Goal: Task Accomplishment & Management: Manage account settings

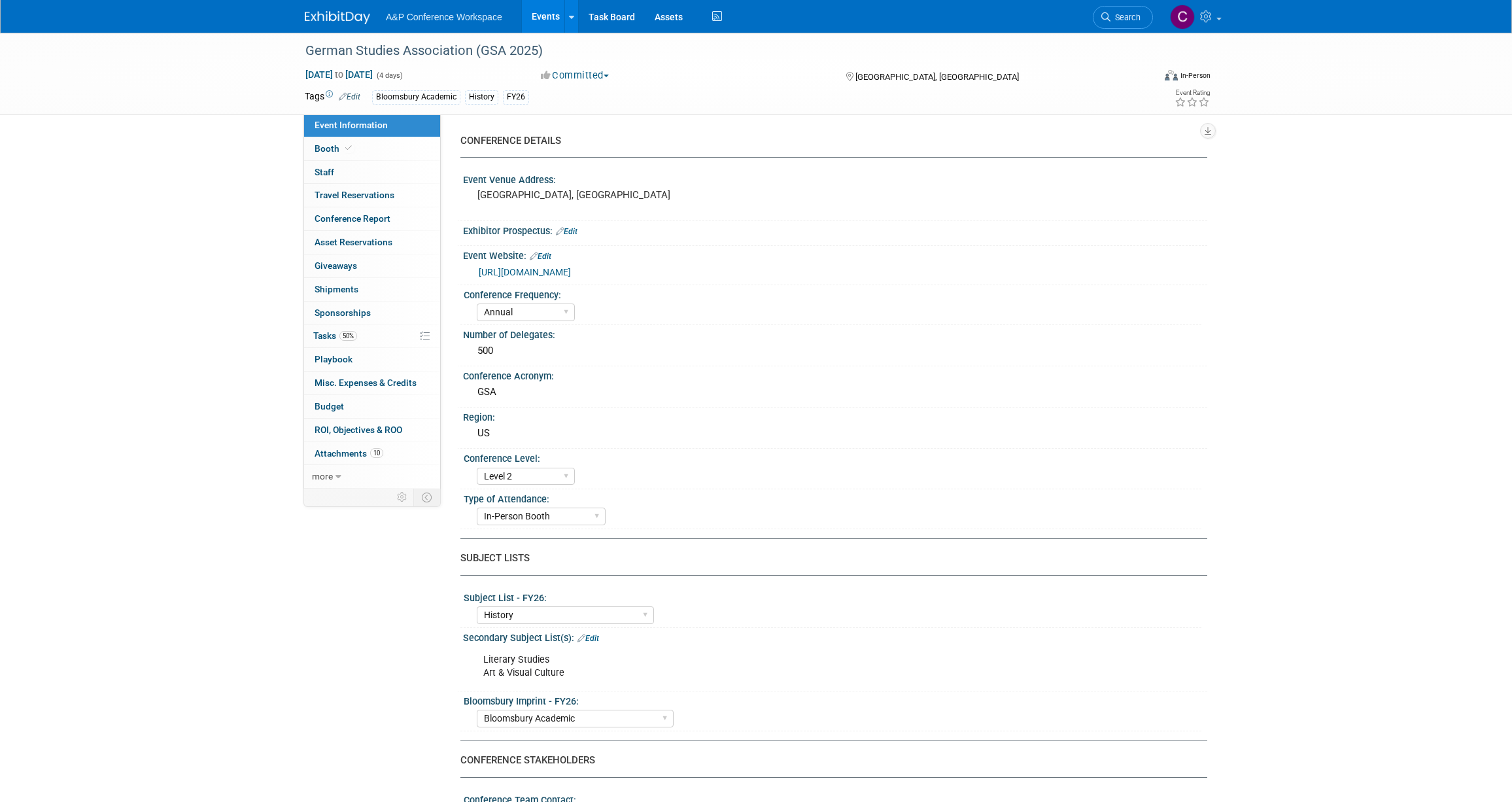
select select "Annual"
select select "Level 2"
select select "In-Person Booth"
select select "History"
select select "Bloomsbury Academic"
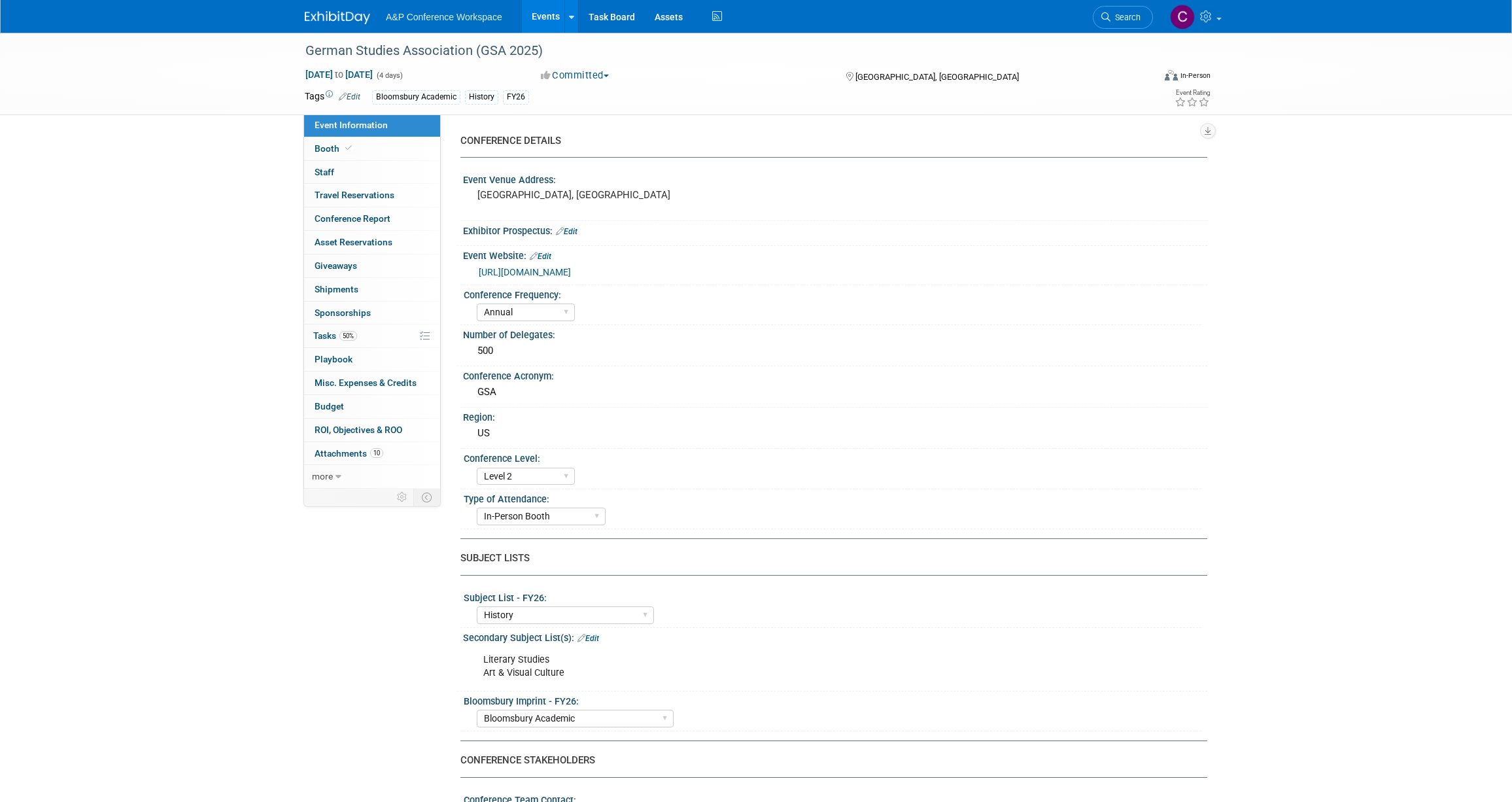
select select "[PERSON_NAME]"
select select "Brand/Subject Presence​"
click at [328, 330] on span "Tasks 50%" at bounding box center [334, 335] width 44 height 10
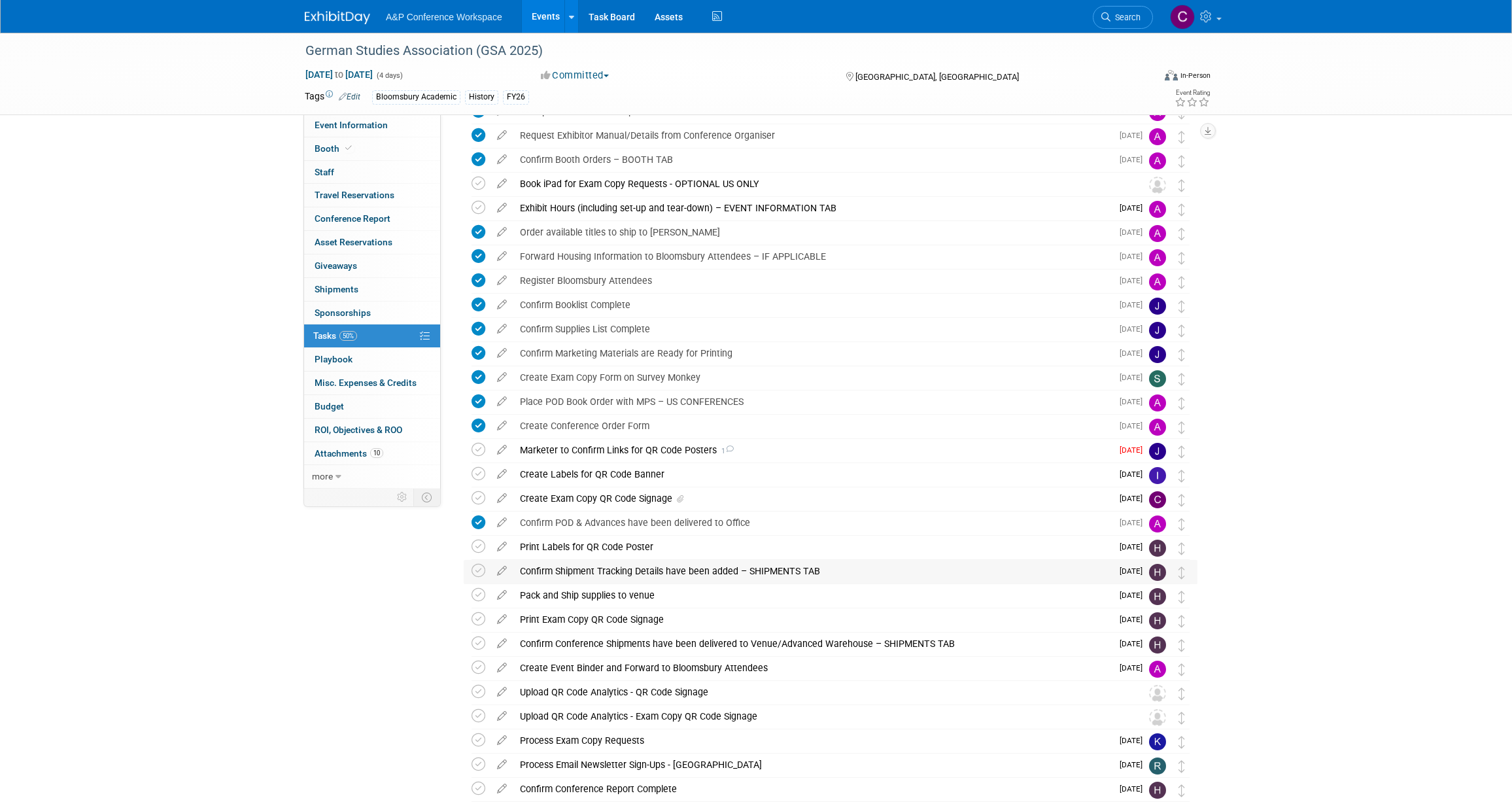
scroll to position [177, 0]
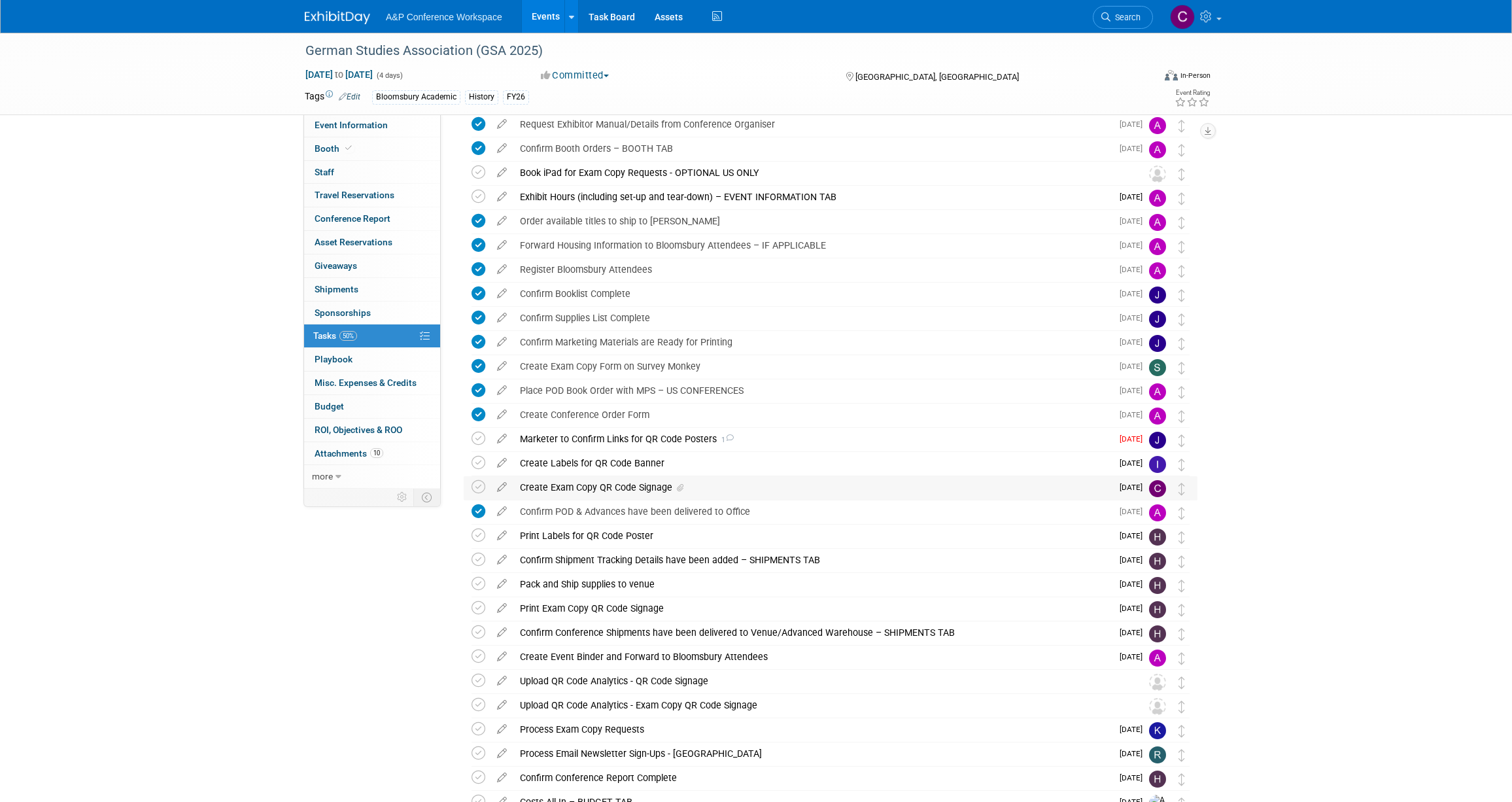
click at [587, 486] on div "Create Exam Copy QR Code Signage" at bounding box center [813, 487] width 599 height 22
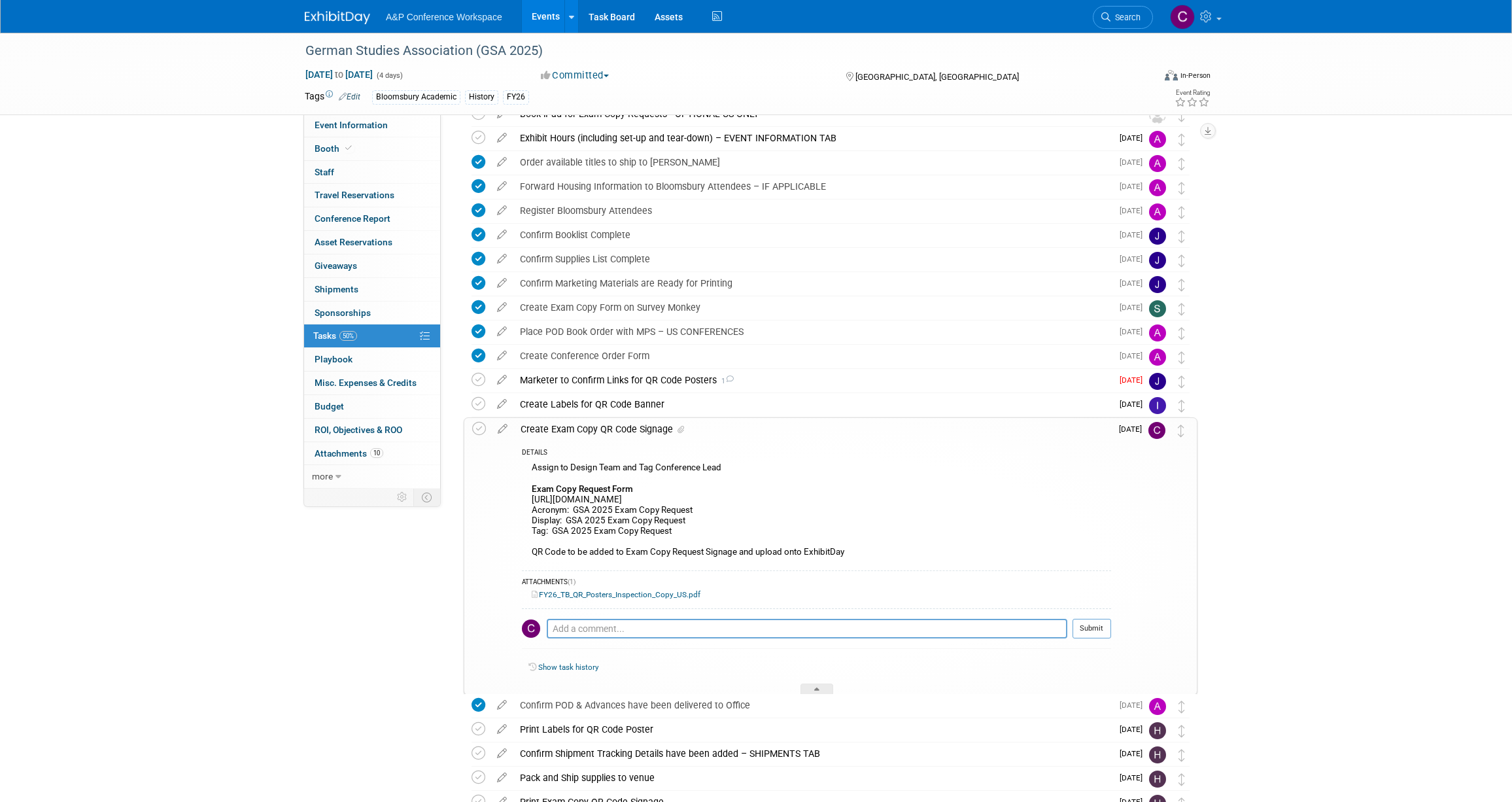
scroll to position [237, 0]
click at [487, 54] on div "German Studies Association (GSA 2025)" at bounding box center [718, 51] width 833 height 24
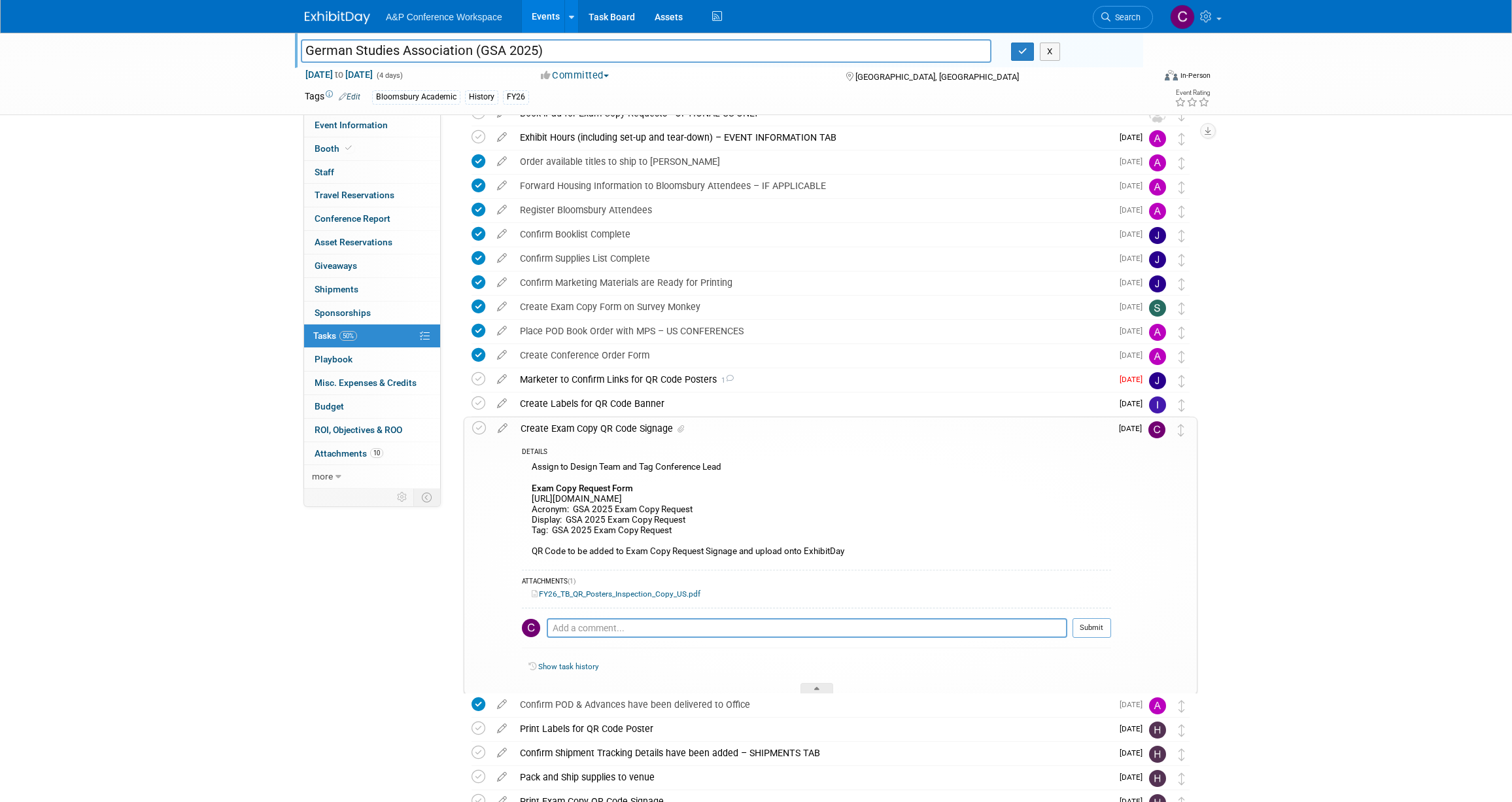
click at [487, 54] on input "German Studies Association (GSA 2025)" at bounding box center [647, 50] width 691 height 23
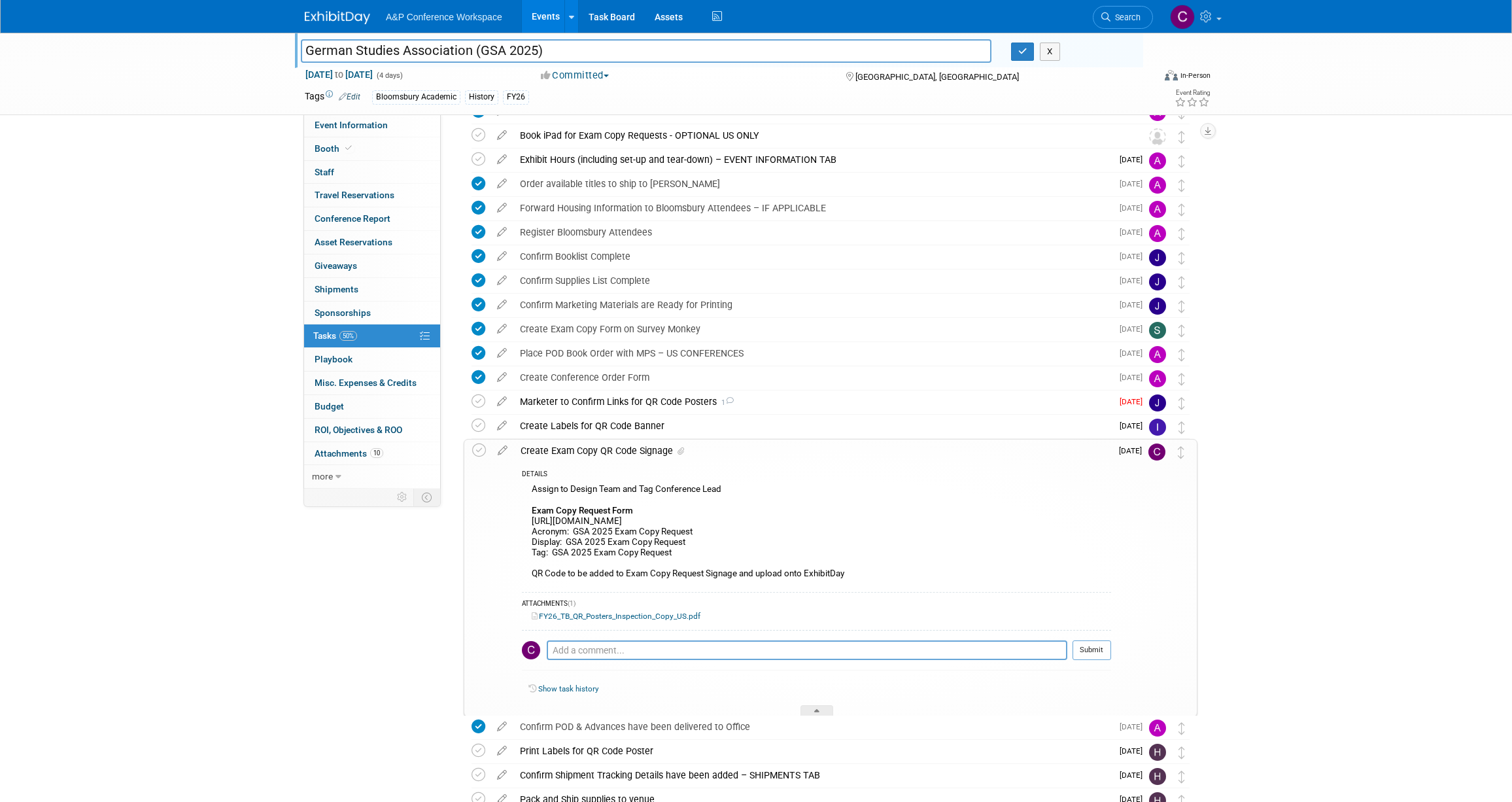
scroll to position [209, 0]
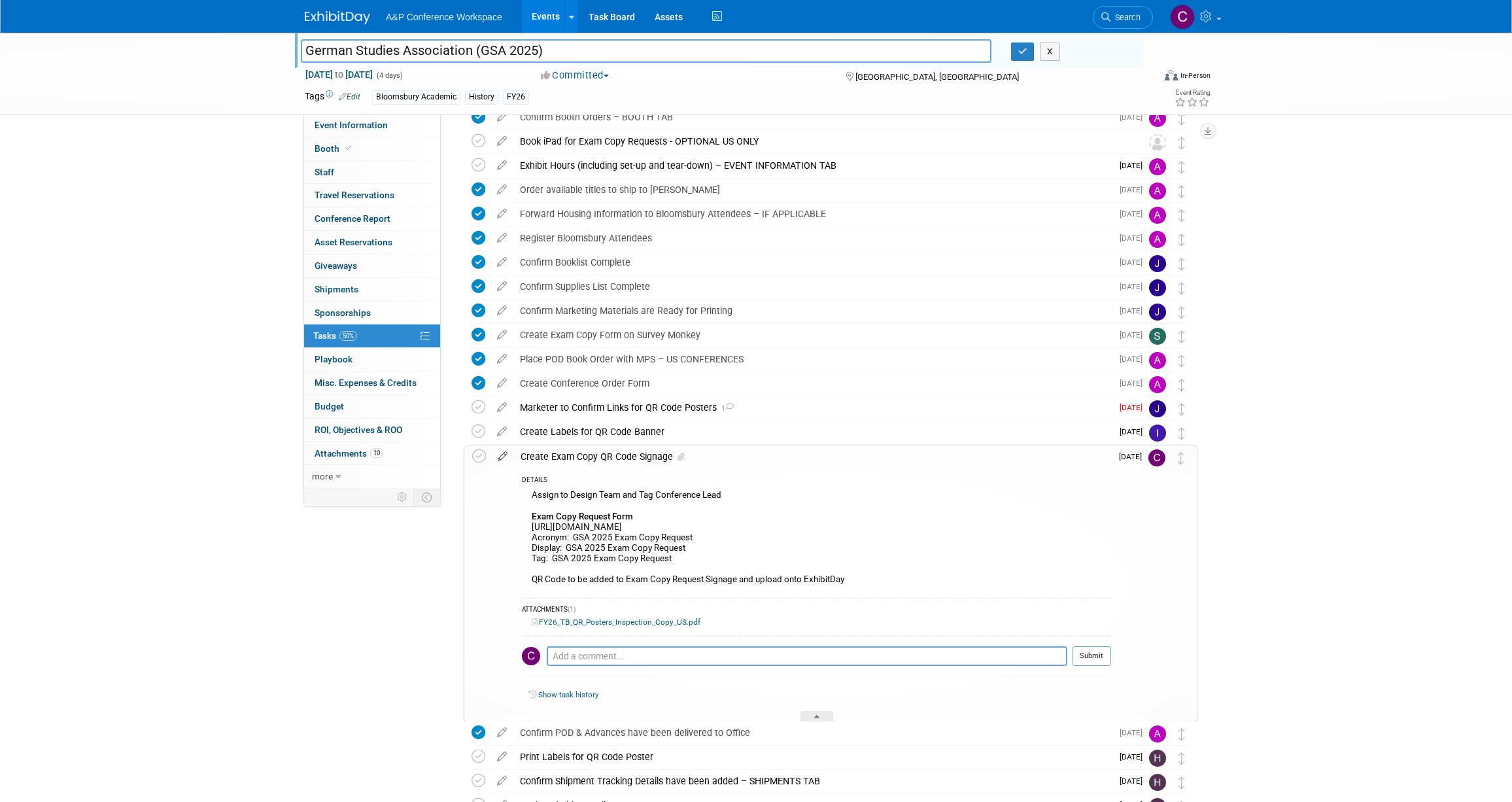
click at [502, 455] on icon at bounding box center [502, 453] width 23 height 16
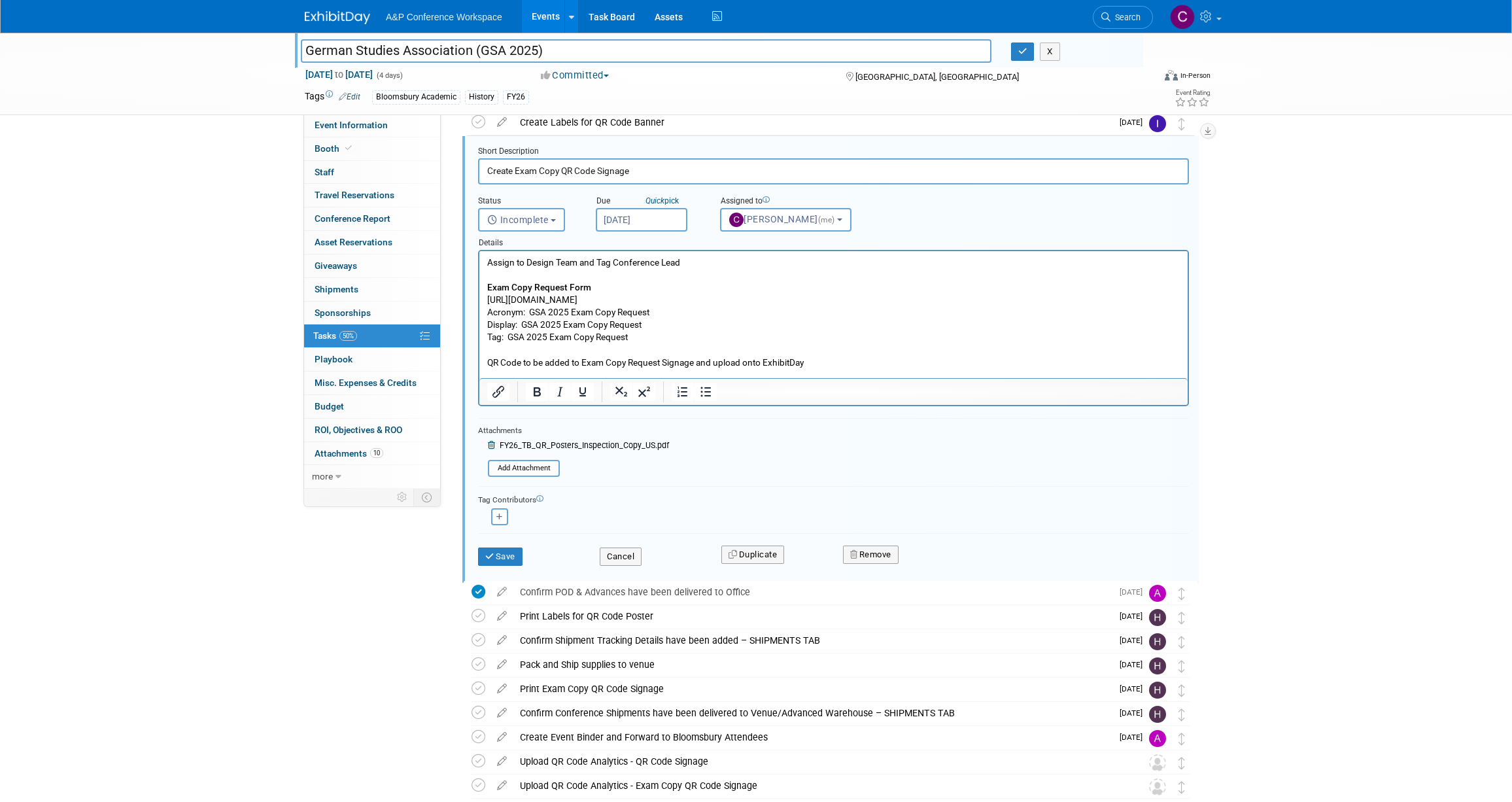
scroll to position [522, 0]
drag, startPoint x: 662, startPoint y: 295, endPoint x: 486, endPoint y: 295, distance: 176.0
click at [486, 295] on html "Assign to Design Team and Tag Conference Lead Exam Copy Request Form [URL][DOMA…" at bounding box center [834, 306] width 709 height 117
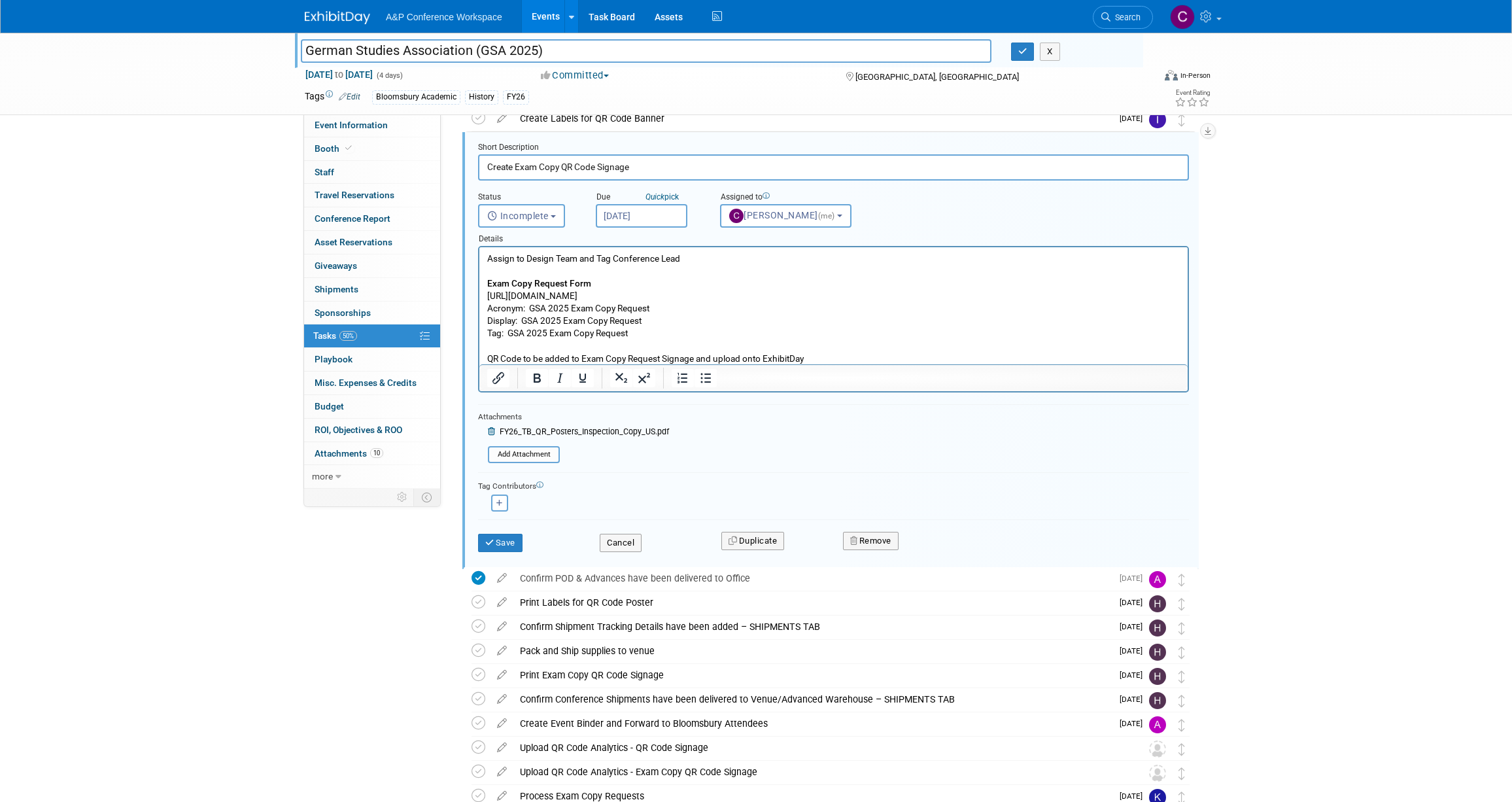
copy p "[URL][DOMAIN_NAME]"
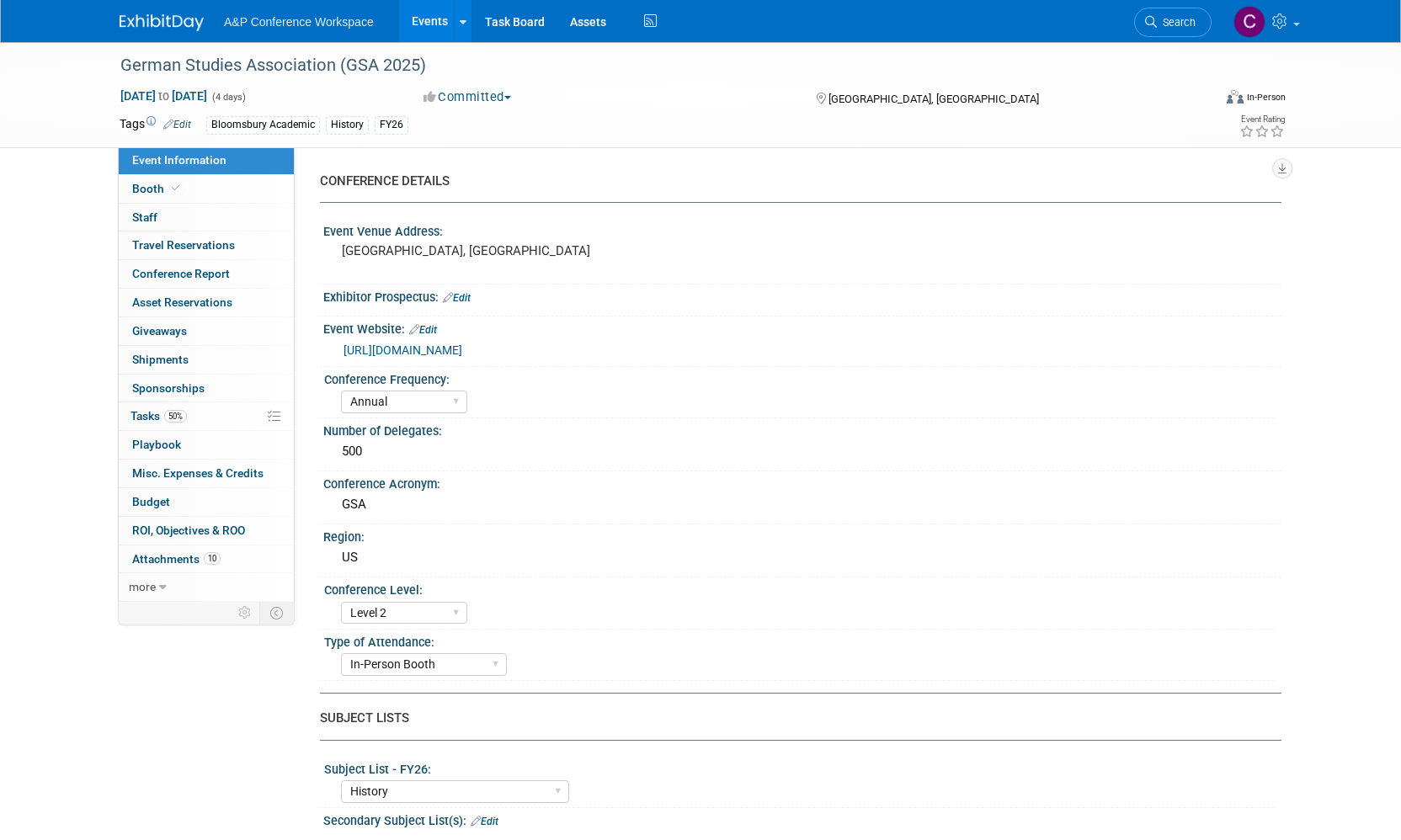
select select "Annual"
select select "Level 2"
select select "In-Person Booth"
select select "History"
select select "Bloomsbury Academic"
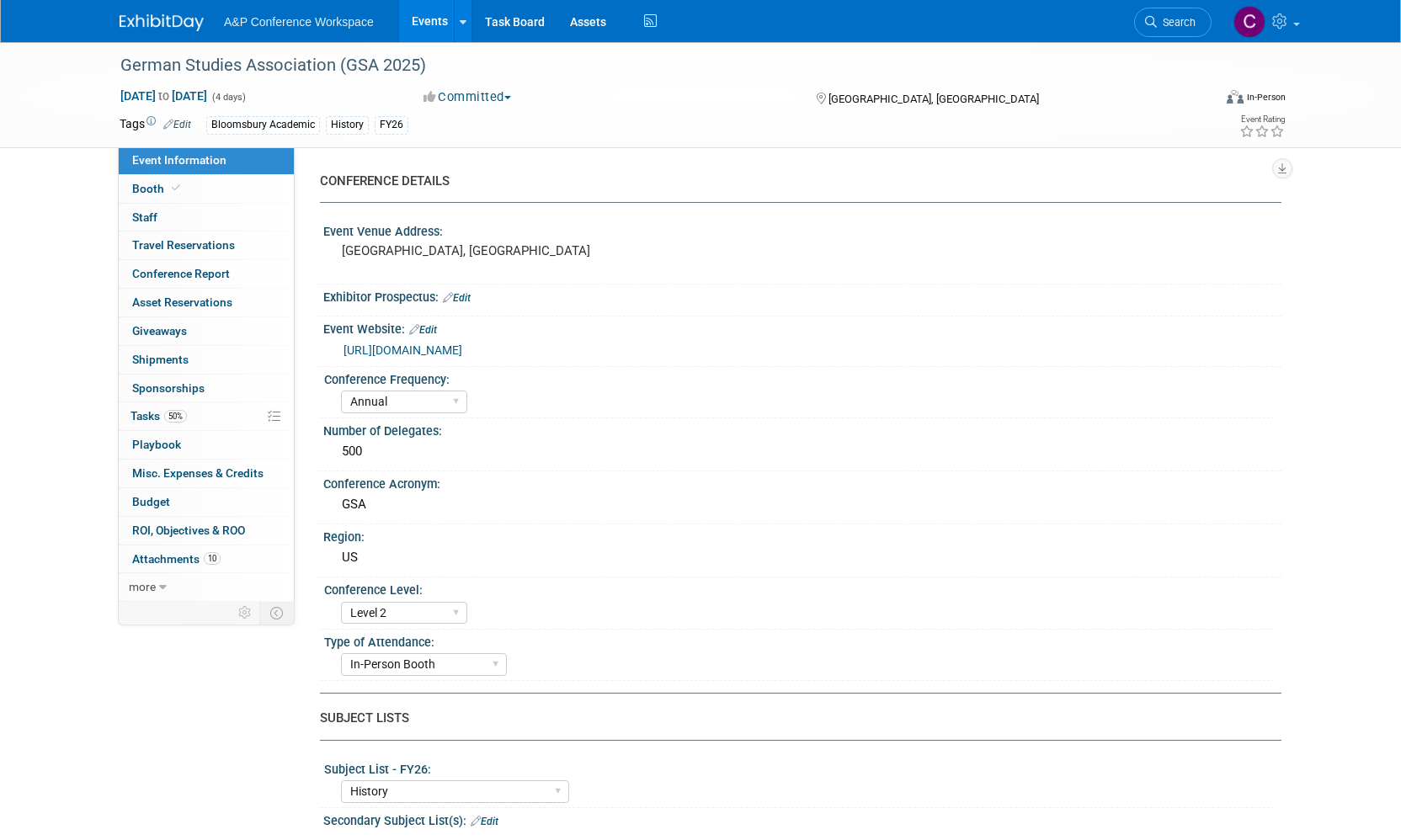
select select "[PERSON_NAME]"
select select "Brand/Subject Presence​"
click at [139, 411] on span "Tasks 50%" at bounding box center [158, 416] width 56 height 13
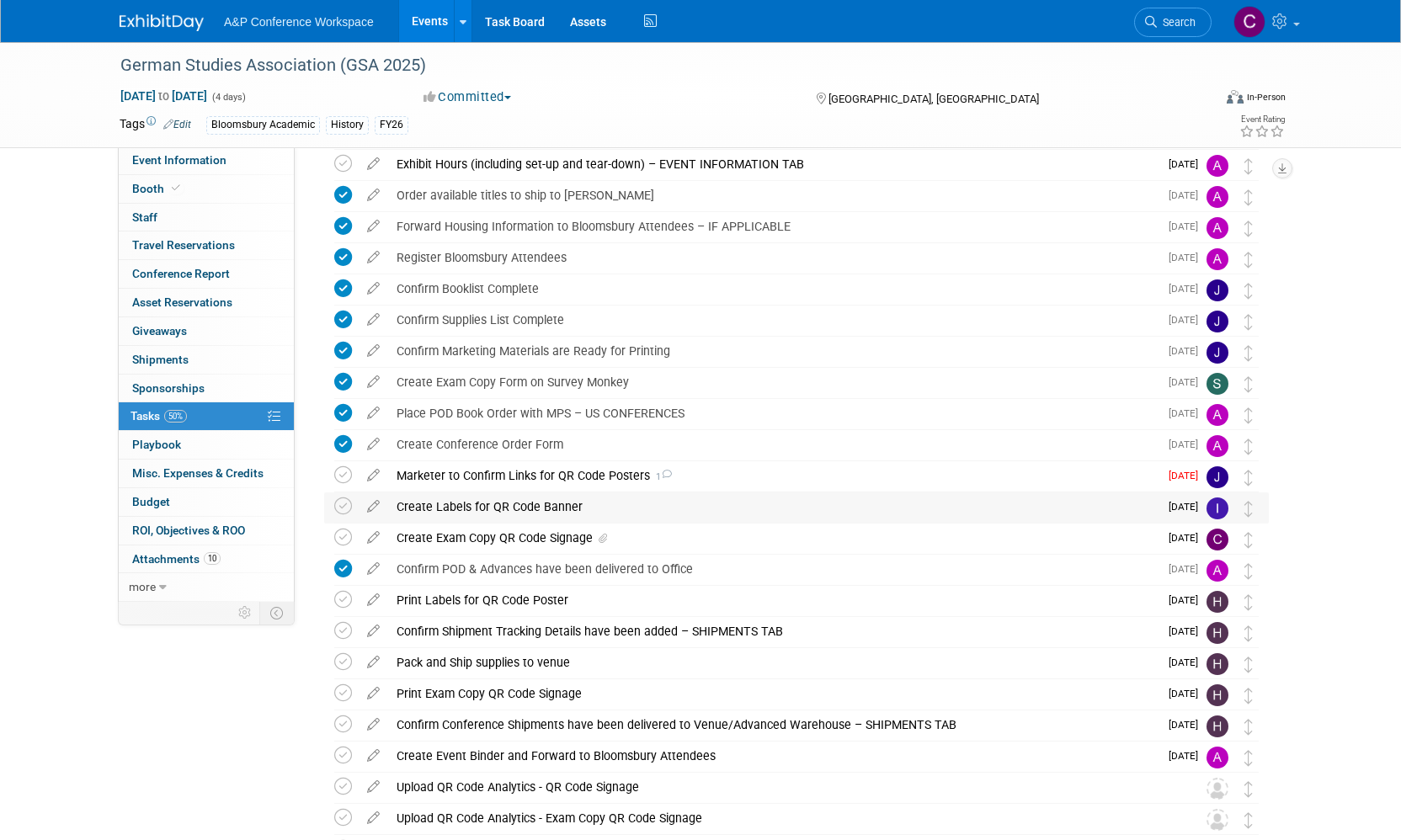
scroll to position [321, 0]
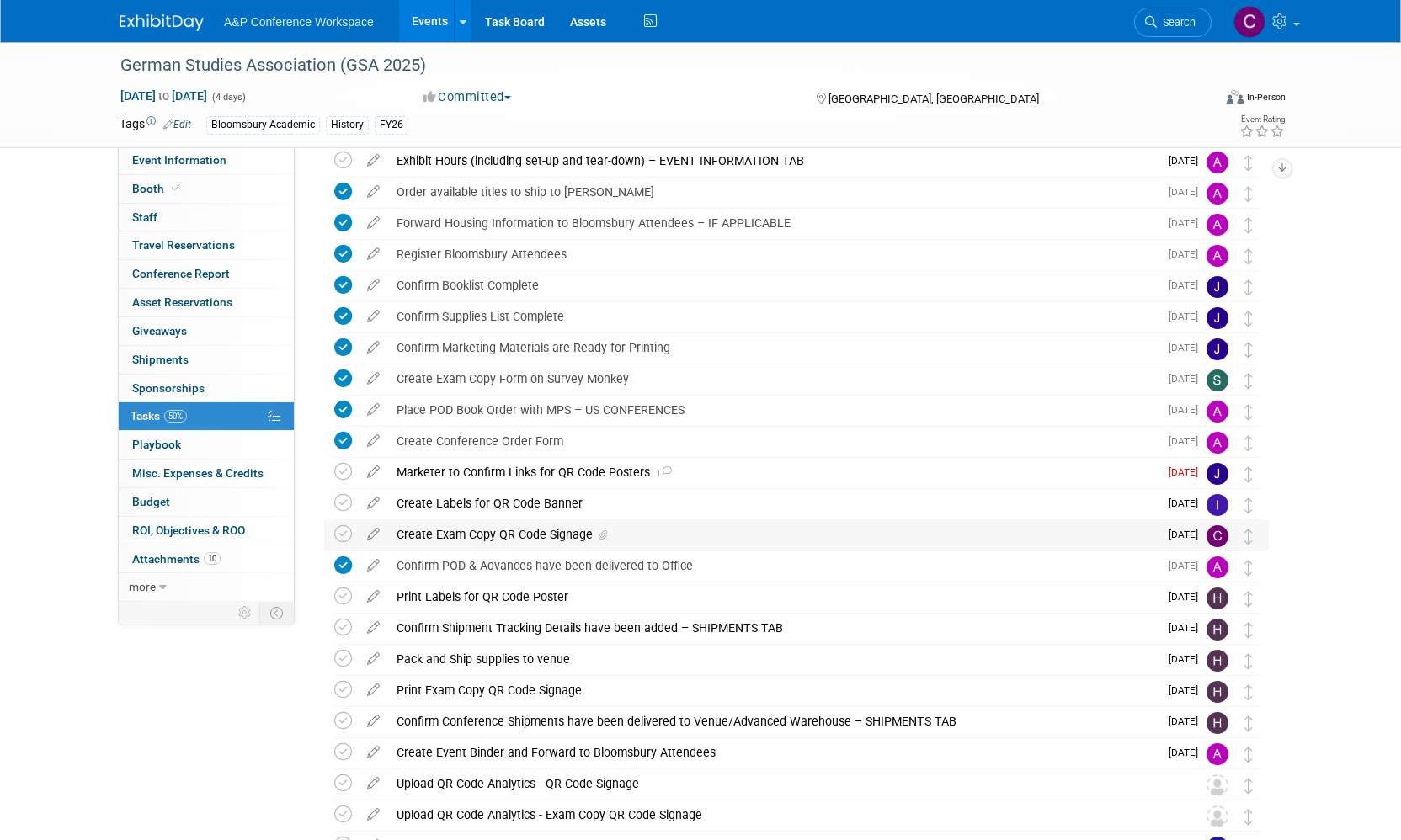
click at [481, 533] on div "Create Exam Copy QR Code Signage" at bounding box center [773, 535] width 771 height 29
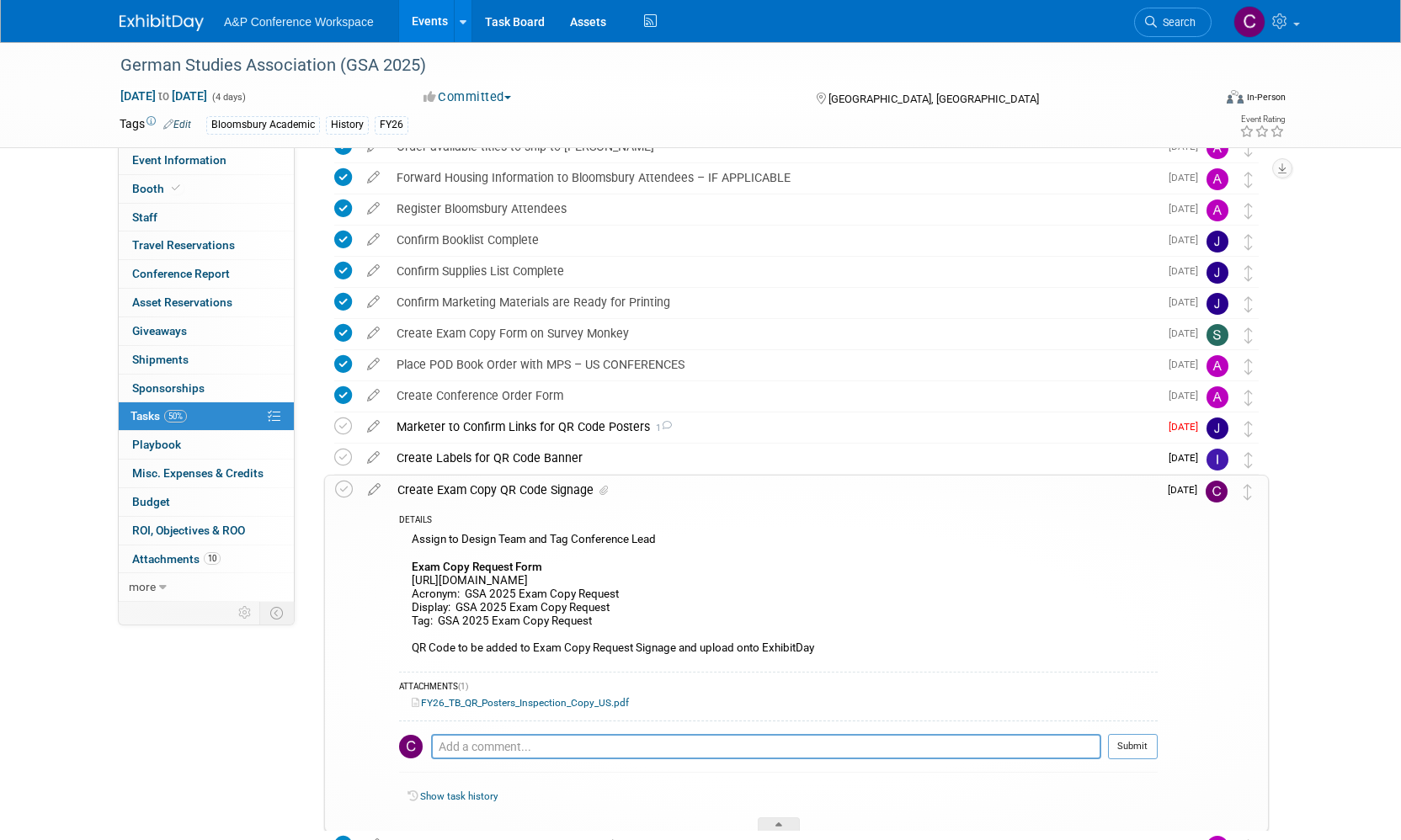
scroll to position [386, 0]
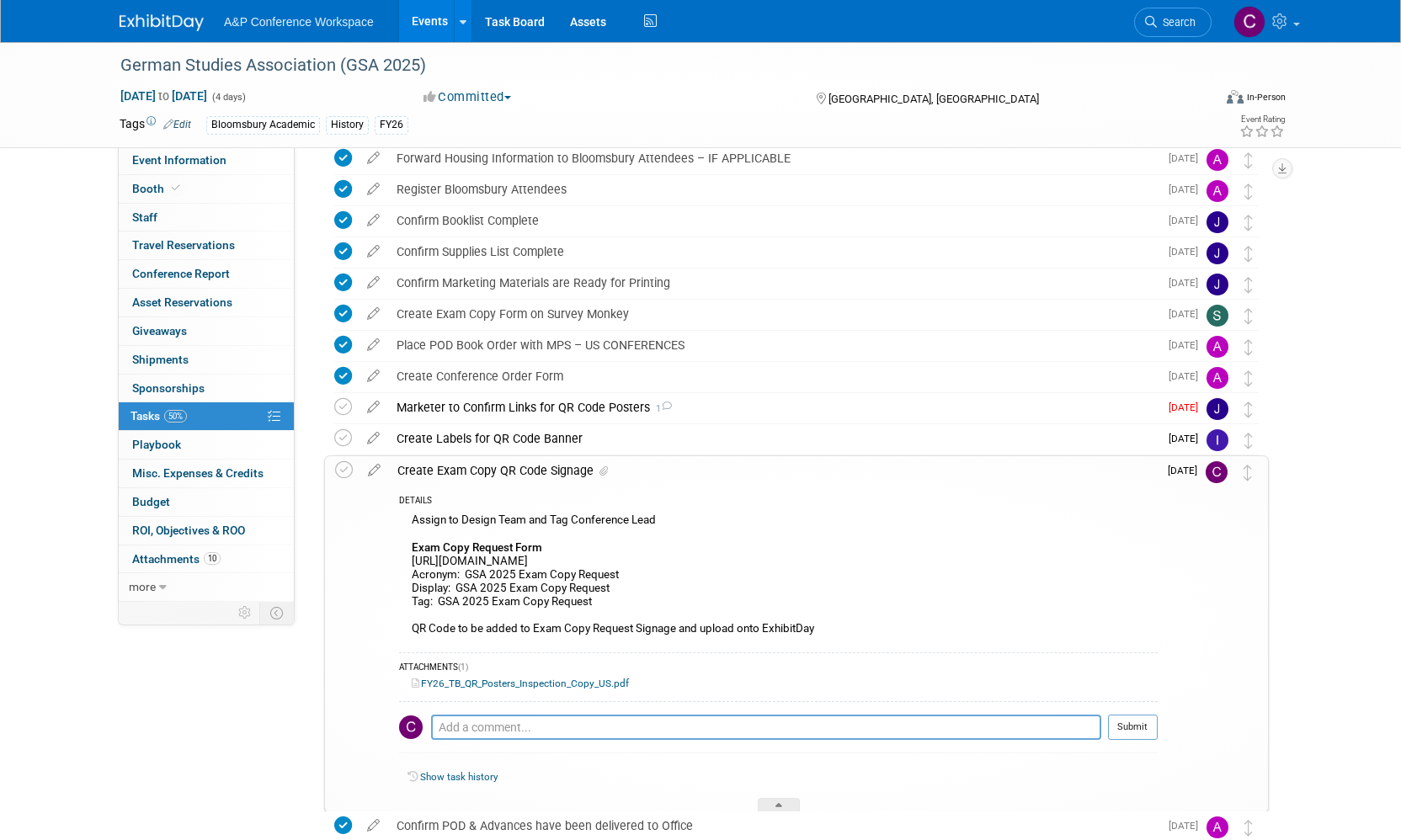
click at [377, 469] on icon at bounding box center [374, 467] width 29 height 21
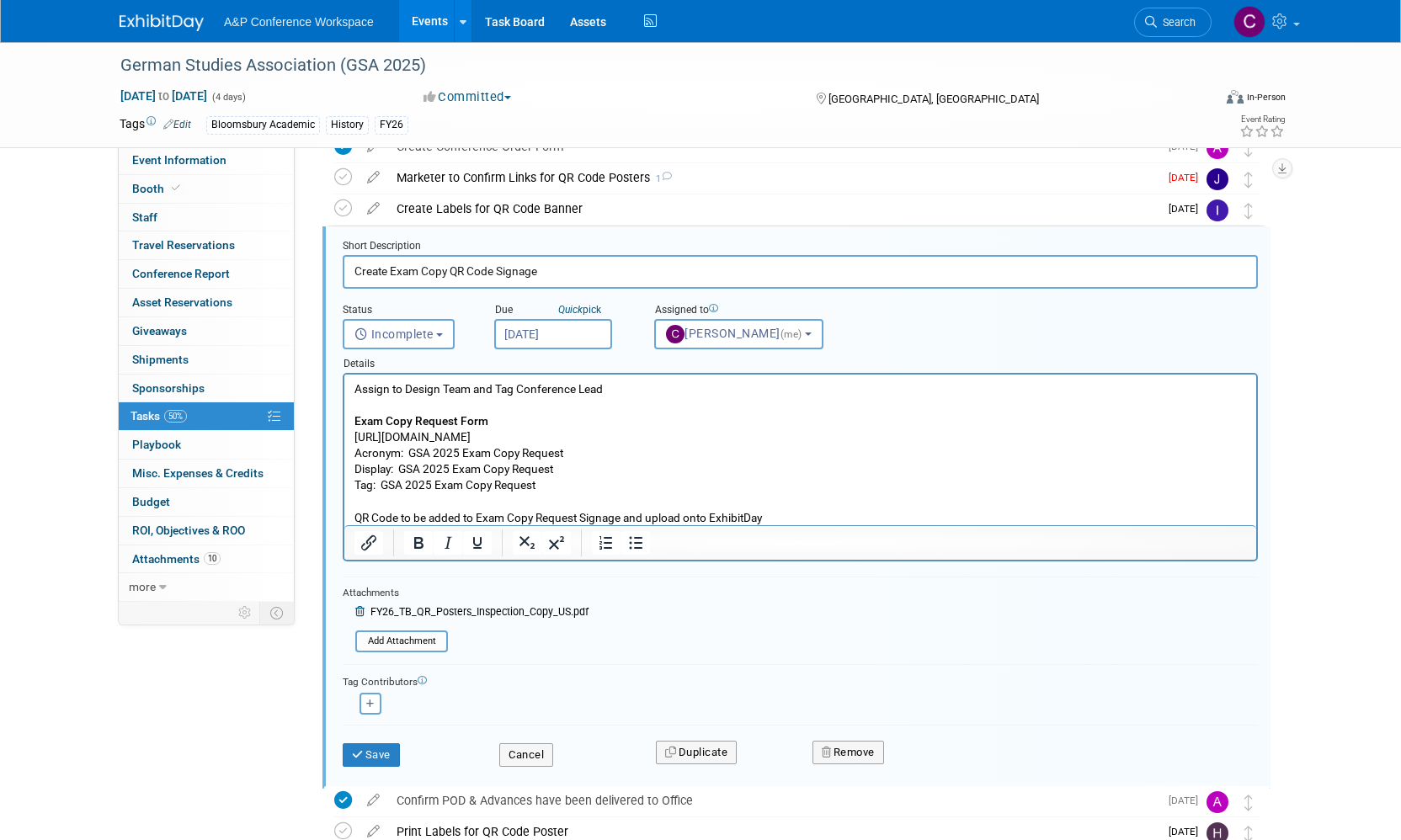
scroll to position [619, 0]
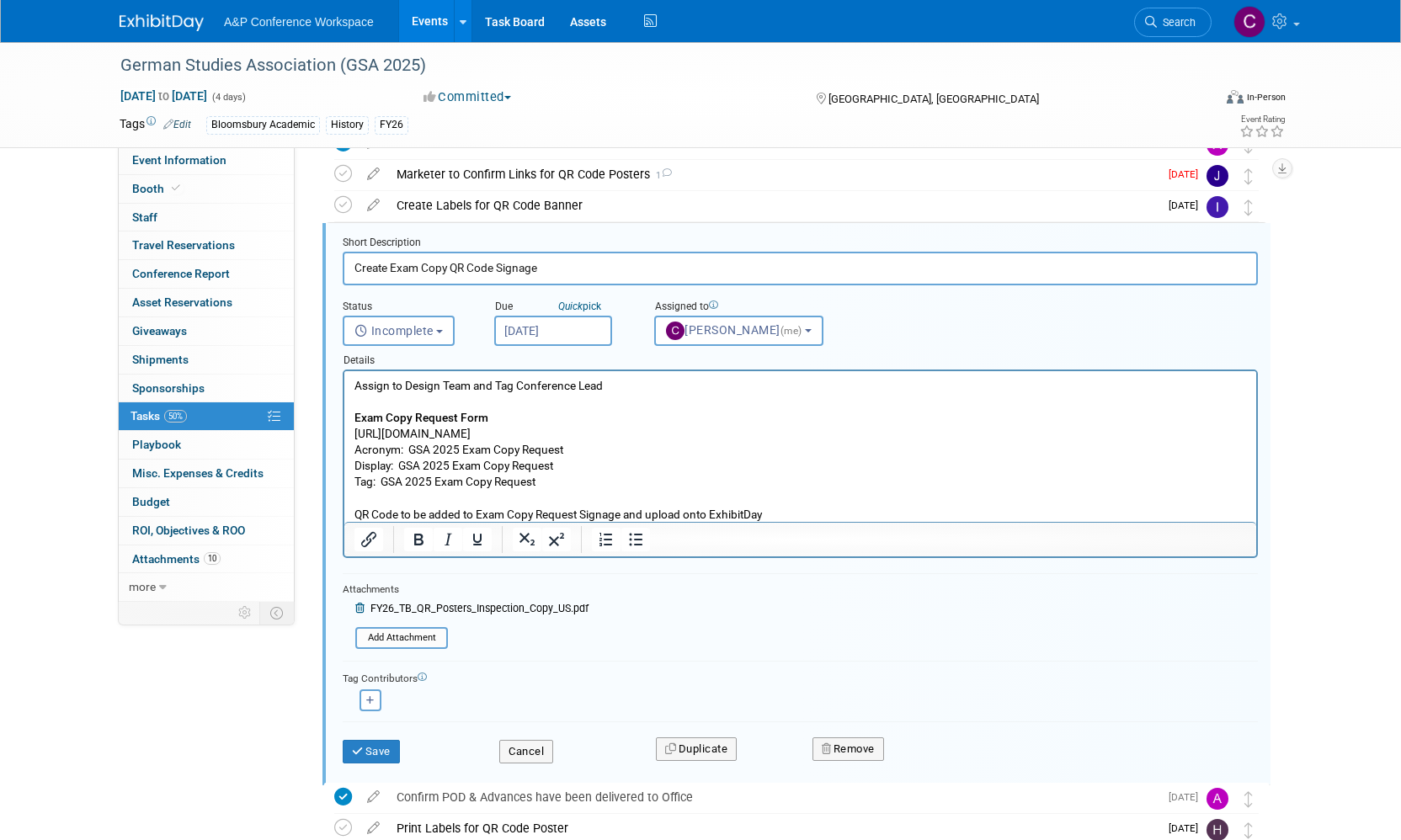
drag, startPoint x: 579, startPoint y: 432, endPoint x: 350, endPoint y: 435, distance: 229.0
click at [350, 435] on html "Assign to Design Team and Tag Conference Lead Exam Copy Request Form [URL][DOMA…" at bounding box center [800, 447] width 912 height 151
copy p "[URL][DOMAIN_NAME]"
drag, startPoint x: 401, startPoint y: 467, endPoint x: 559, endPoint y: 466, distance: 158.0
click at [559, 466] on p "Assign to Design Team and Tag Conference Lead Exam Copy Request Form [URL][DOMA…" at bounding box center [800, 450] width 892 height 144
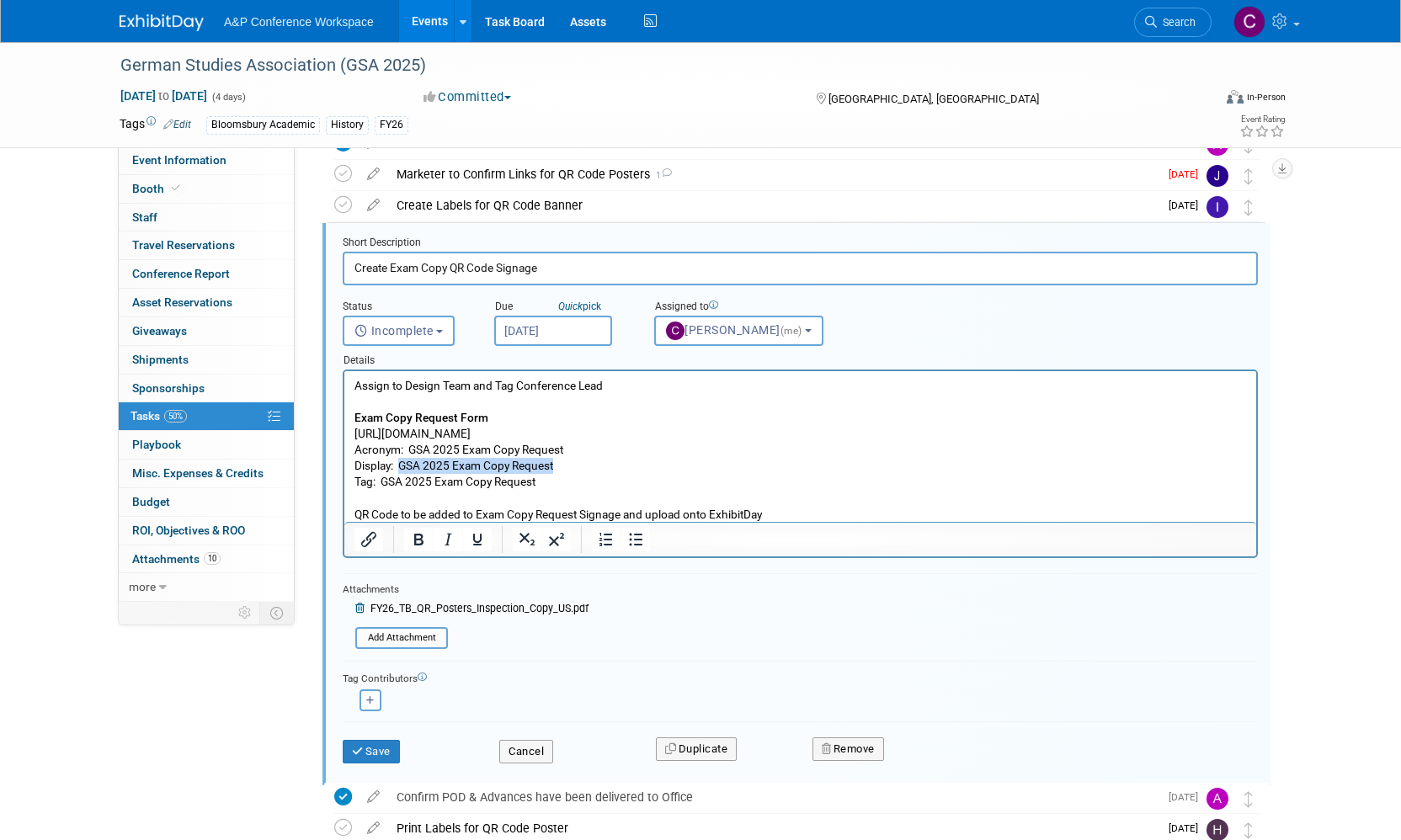
copy p "GSA 2025 Exam Copy Request"
drag, startPoint x: 381, startPoint y: 481, endPoint x: 555, endPoint y: 483, distance: 174.0
click at [555, 480] on p "Assign to Design Team and Tag Conference Lead Exam Copy Request Form [URL][DOMA…" at bounding box center [800, 449] width 892 height 144
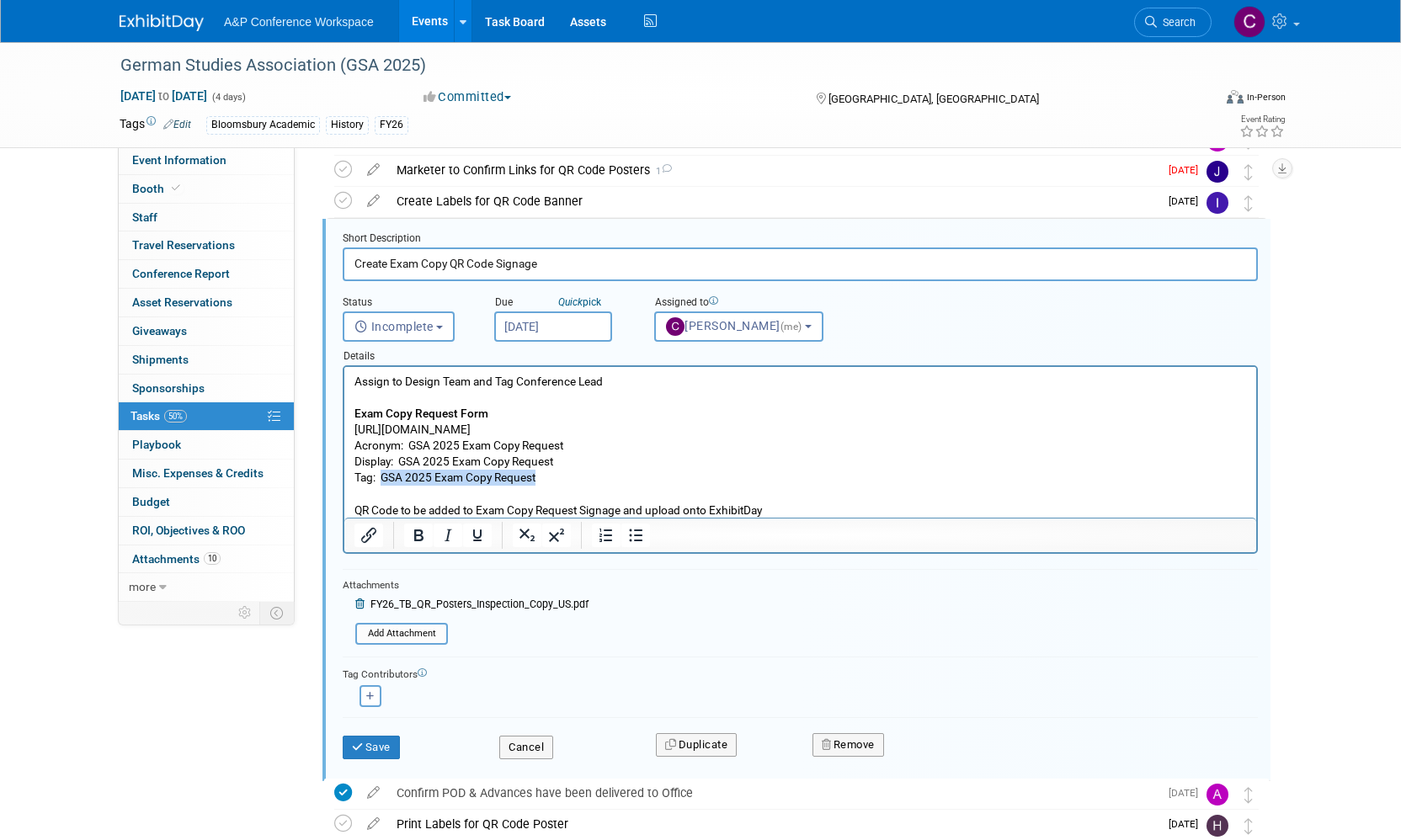
copy p "GSA 2025 Exam Copy Request"
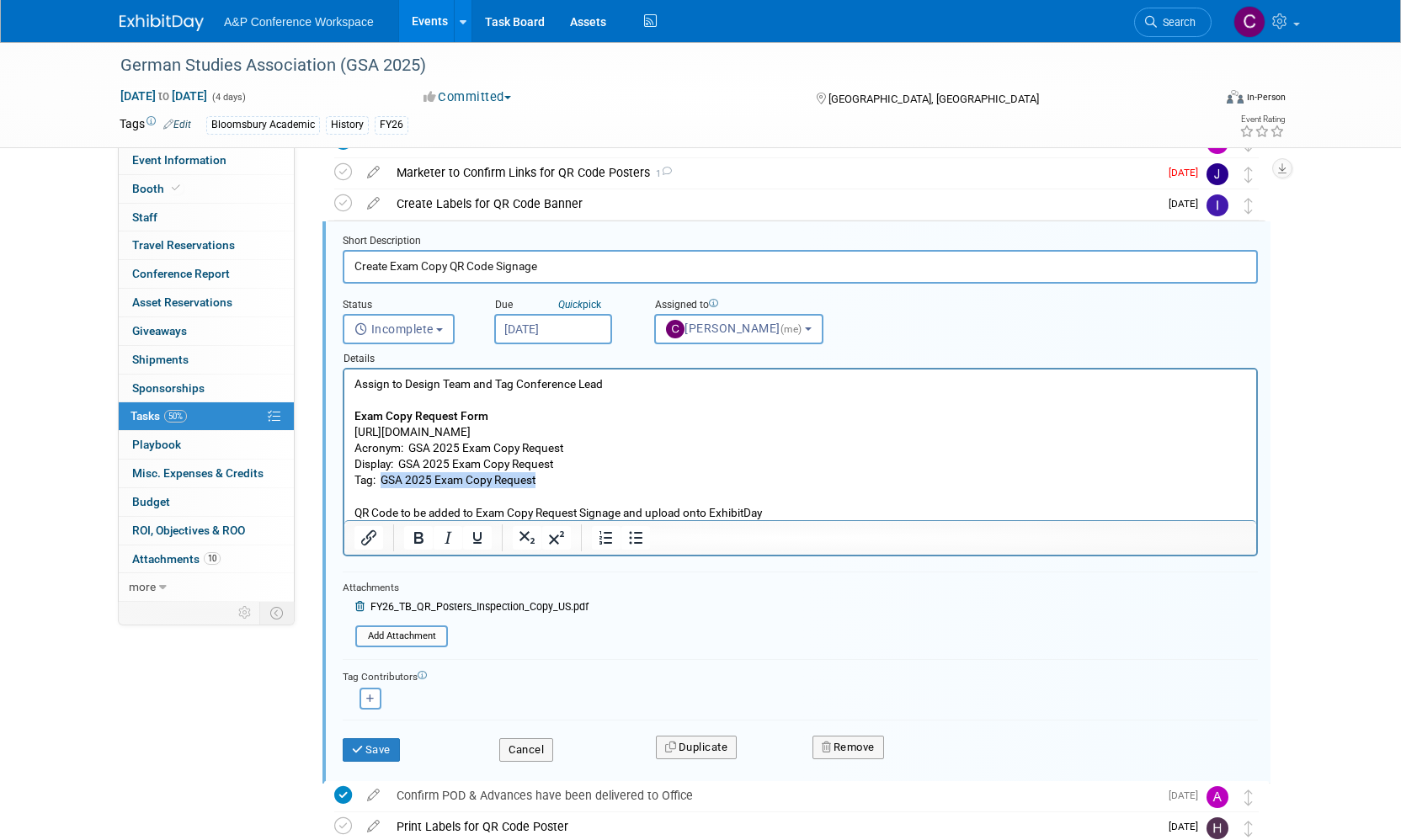
scroll to position [619, 0]
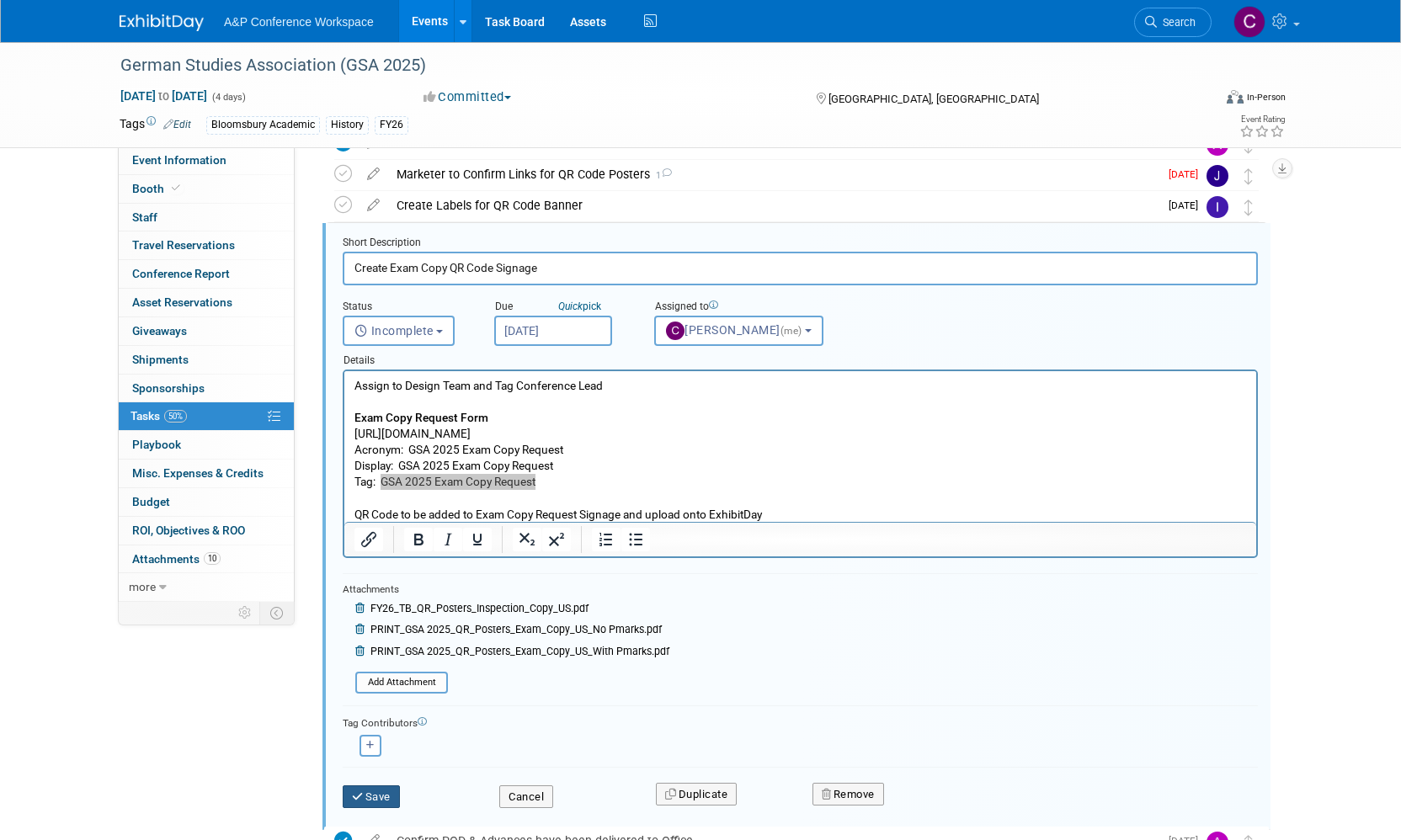
click at [383, 792] on button "Save" at bounding box center [372, 797] width 57 height 24
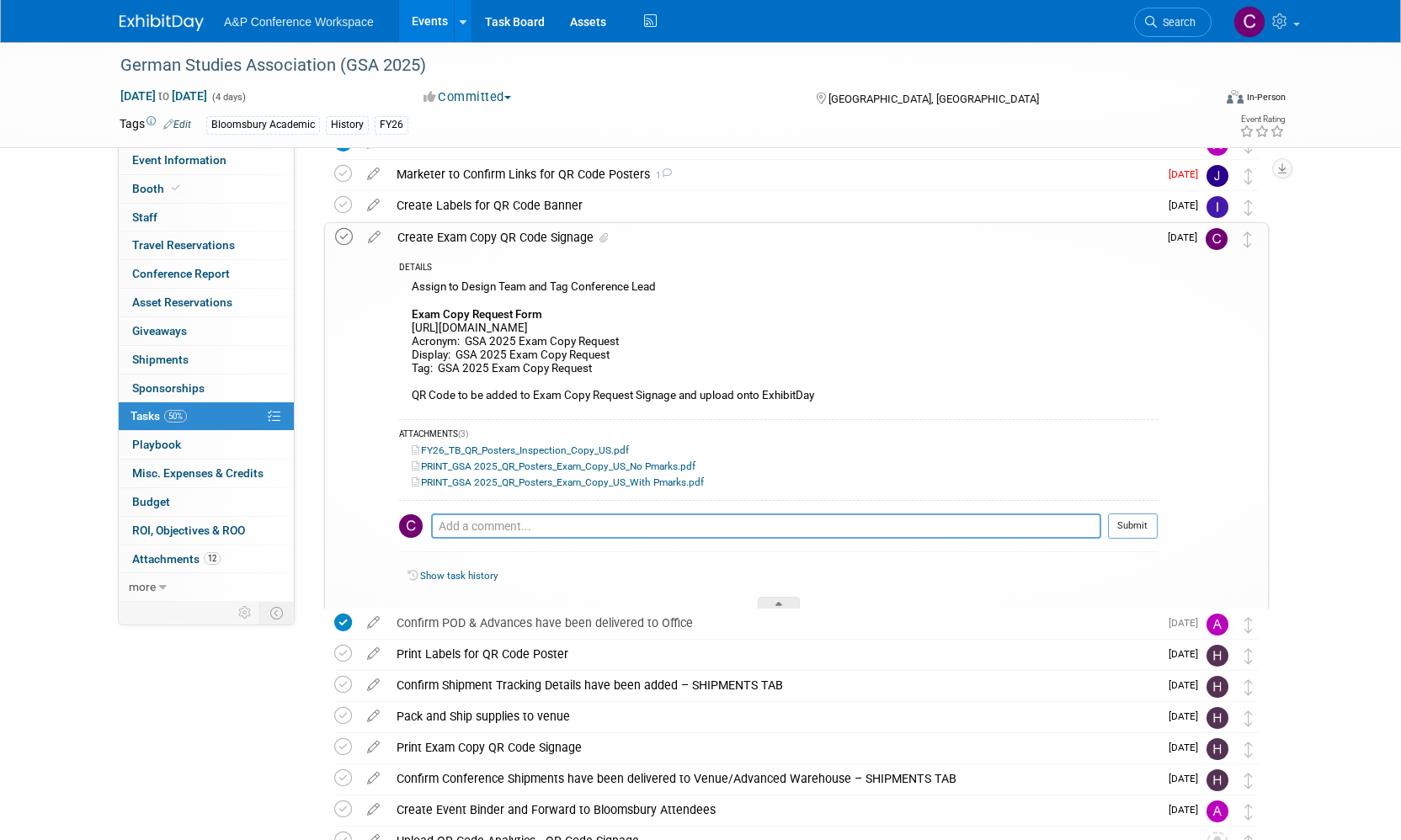
click at [339, 233] on icon at bounding box center [344, 237] width 18 height 18
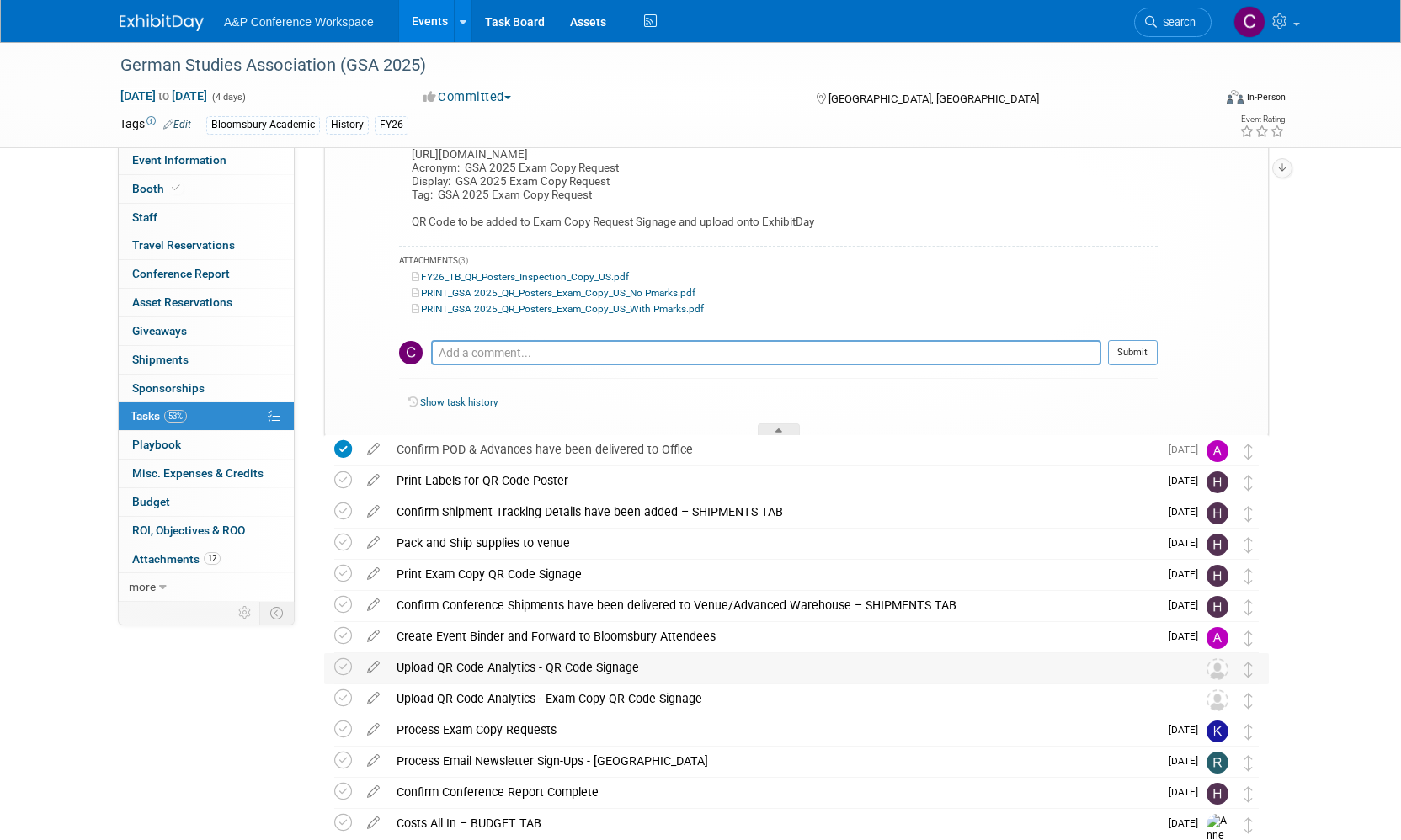
scroll to position [796, 0]
